Goal: Check status: Check status

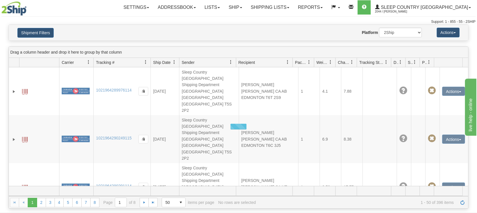
drag, startPoint x: 160, startPoint y: 37, endPoint x: 177, endPoint y: 29, distance: 19.1
click at [161, 36] on div "Website Agent Nothing selected Client User Platform 2Ship Imported" at bounding box center [257, 33] width 338 height 10
click at [294, 9] on link "Shipping lists" at bounding box center [270, 7] width 47 height 14
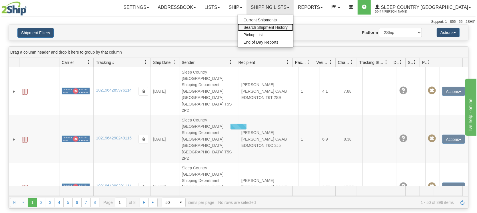
click at [285, 26] on span "Search Shipment History" at bounding box center [265, 27] width 44 height 5
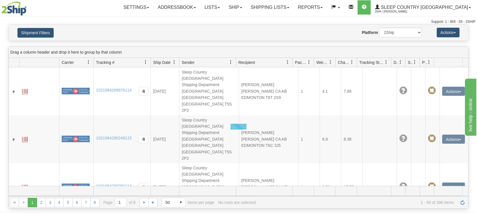
drag, startPoint x: 214, startPoint y: 31, endPoint x: 269, endPoint y: 24, distance: 55.3
click at [215, 31] on div "Website Agent Nothing selected Client User Platform 2Ship Imported" at bounding box center [257, 33] width 338 height 10
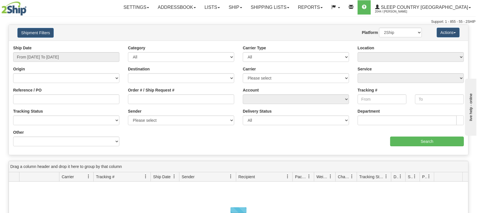
click at [63, 51] on div "Ship Date From [DATE] To [DATE]" at bounding box center [66, 53] width 106 height 17
click at [55, 60] on input "From [DATE] To [DATE]" at bounding box center [66, 57] width 106 height 10
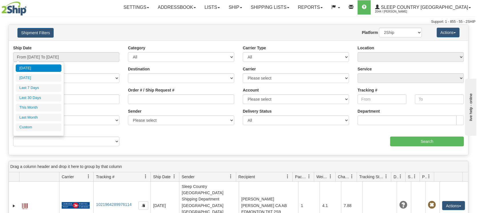
drag, startPoint x: 39, startPoint y: 97, endPoint x: 47, endPoint y: 97, distance: 8.6
click at [39, 97] on li "Last 30 Days" at bounding box center [39, 98] width 46 height 8
type input "From [DATE] To [DATE]"
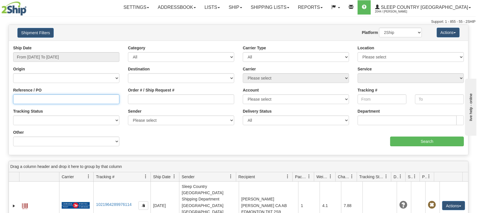
click at [49, 97] on input "Reference / PO" at bounding box center [66, 100] width 106 height 10
paste input "1056084"
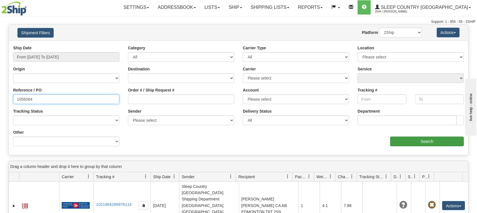
type input "1056084"
click at [411, 143] on input "Search" at bounding box center [427, 142] width 74 height 10
